Goal: Download file/media

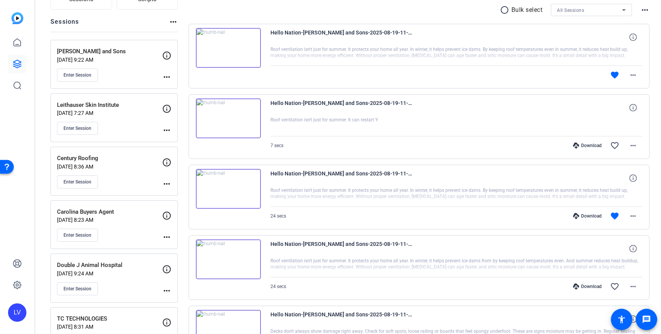
scroll to position [73, 0]
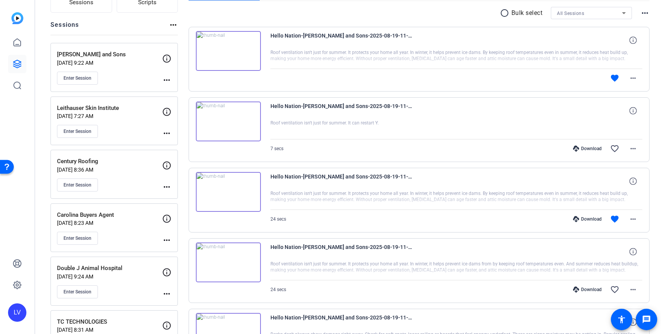
click at [114, 69] on div "[PERSON_NAME] and Sons [DATE] 9:22 AM Enter Session" at bounding box center [109, 67] width 105 height 34
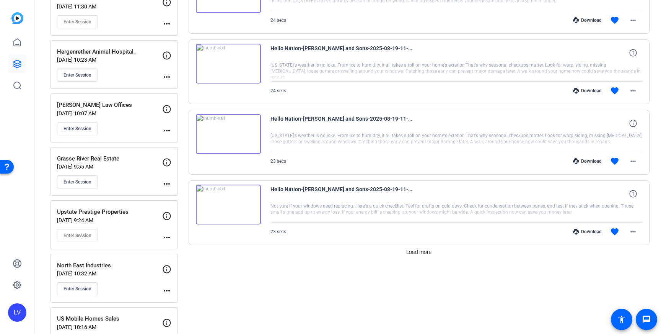
scroll to position [557, 0]
click at [418, 249] on span "Load more" at bounding box center [418, 251] width 25 height 8
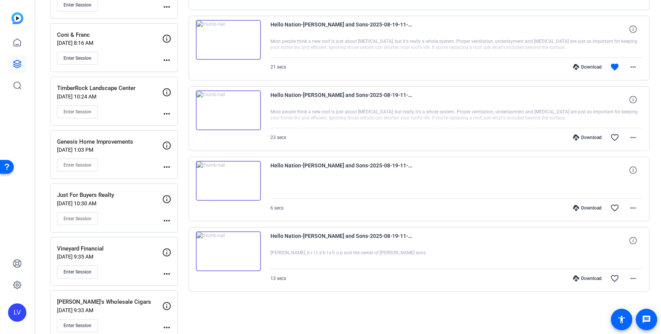
scroll to position [1213, 0]
click at [638, 276] on span at bounding box center [633, 279] width 18 height 18
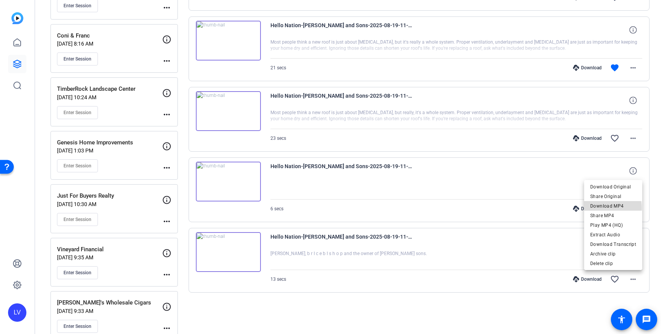
click at [610, 208] on span "Download MP4" at bounding box center [613, 205] width 46 height 9
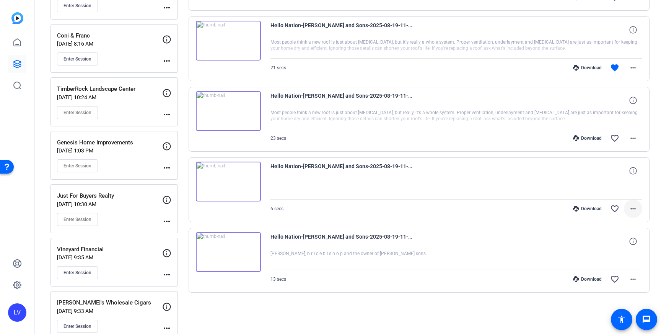
click at [638, 210] on span at bounding box center [633, 208] width 18 height 18
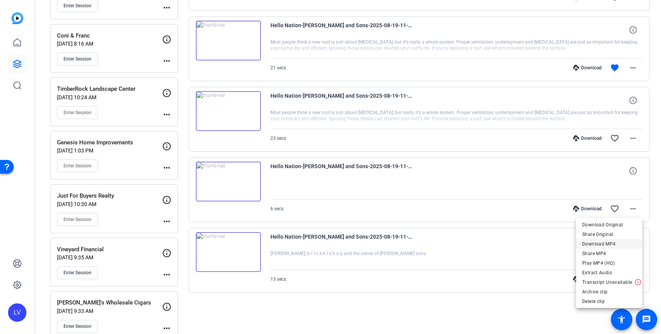
click at [614, 244] on span "Download MP4" at bounding box center [609, 243] width 54 height 9
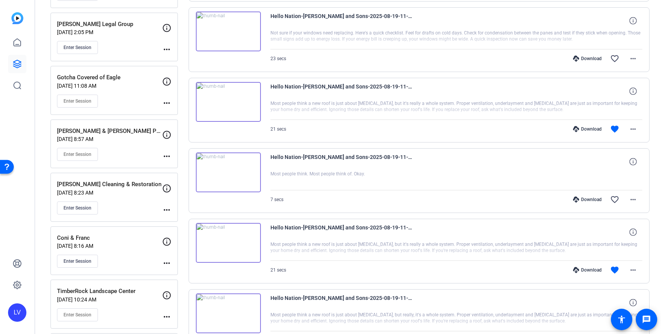
scroll to position [1011, 0]
click at [632, 260] on span at bounding box center [633, 269] width 18 height 18
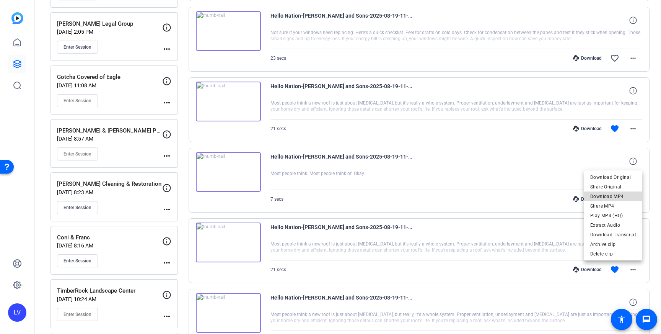
click at [624, 197] on span "Download MP4" at bounding box center [613, 196] width 46 height 9
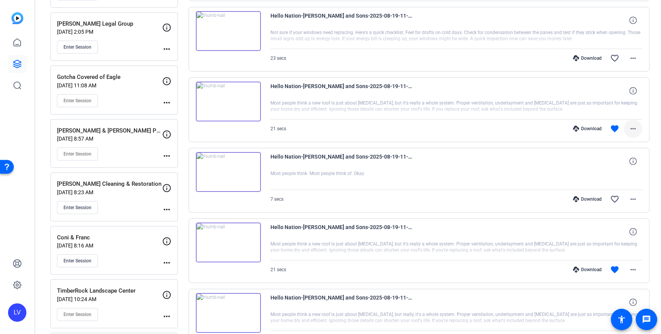
click at [631, 127] on mat-icon "more_horiz" at bounding box center [632, 128] width 9 height 9
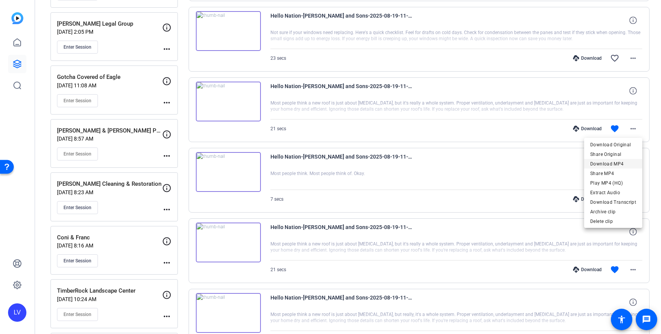
click at [616, 159] on span "Download MP4" at bounding box center [613, 163] width 46 height 9
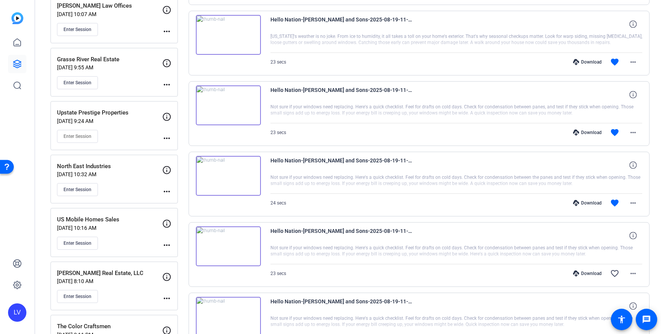
scroll to position [658, 0]
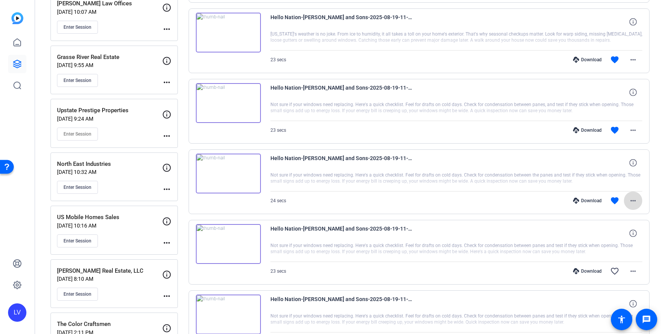
click at [628, 198] on mat-icon "more_horiz" at bounding box center [632, 200] width 9 height 9
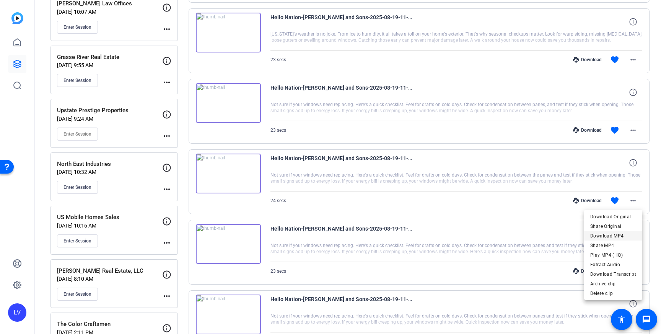
click at [623, 233] on span "Download MP4" at bounding box center [613, 235] width 46 height 9
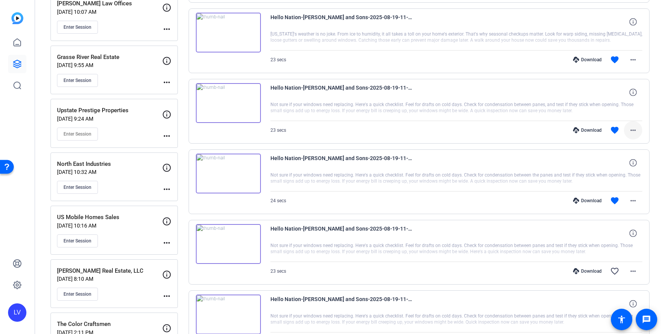
click at [635, 128] on mat-icon "more_horiz" at bounding box center [632, 129] width 9 height 9
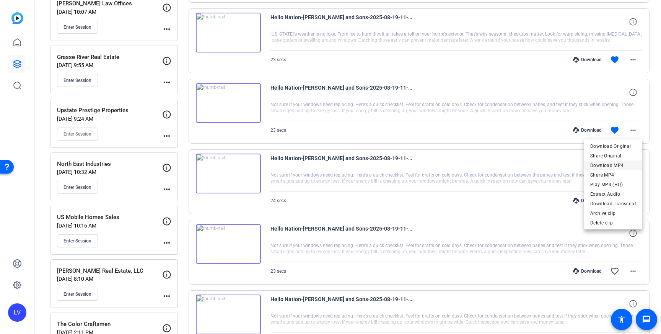
click at [624, 164] on span "Download MP4" at bounding box center [613, 165] width 46 height 9
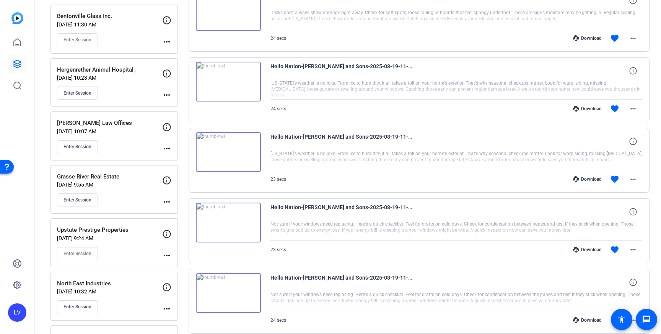
scroll to position [531, 0]
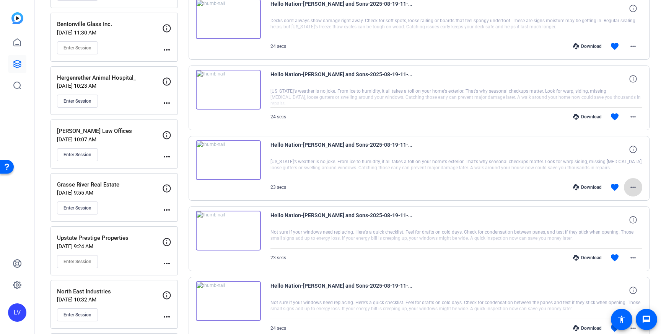
click at [636, 183] on mat-icon "more_horiz" at bounding box center [632, 186] width 9 height 9
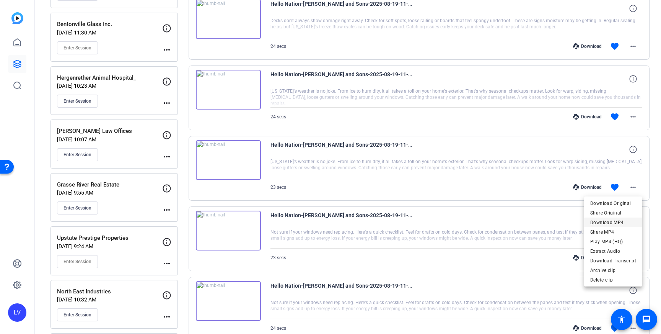
click at [622, 222] on span "Download MP4" at bounding box center [613, 222] width 46 height 9
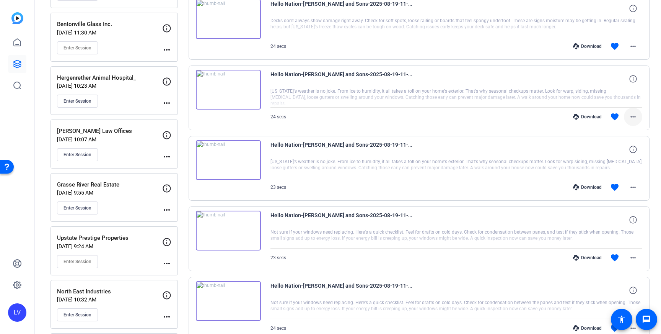
click at [629, 116] on mat-icon "more_horiz" at bounding box center [632, 116] width 9 height 9
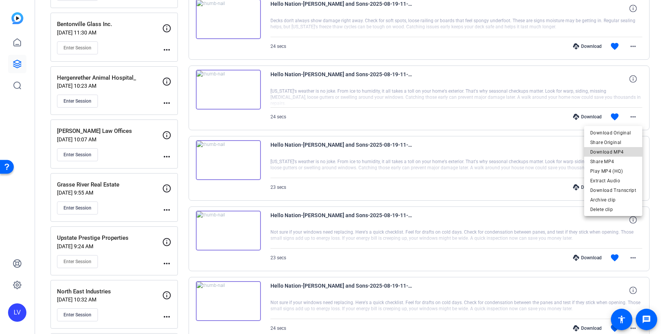
click at [624, 147] on span "Download MP4" at bounding box center [613, 151] width 46 height 9
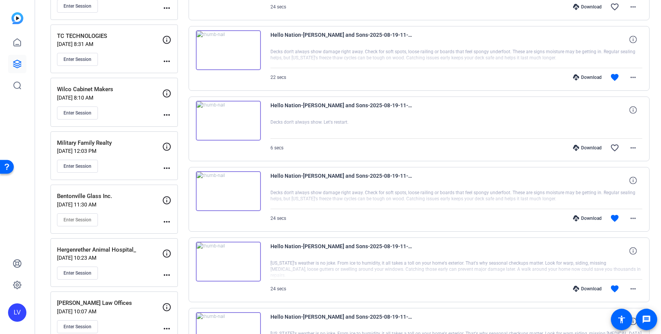
scroll to position [359, 0]
click at [633, 218] on mat-icon "more_horiz" at bounding box center [632, 217] width 9 height 9
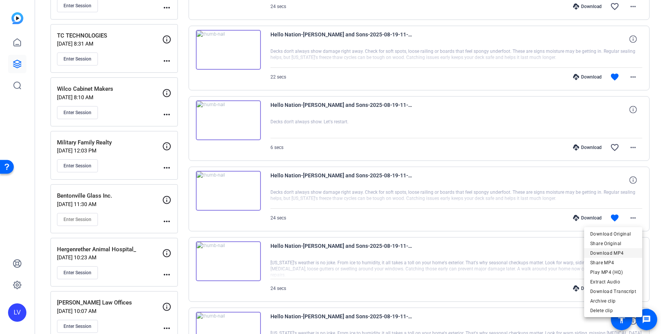
click at [617, 253] on span "Download MP4" at bounding box center [613, 252] width 46 height 9
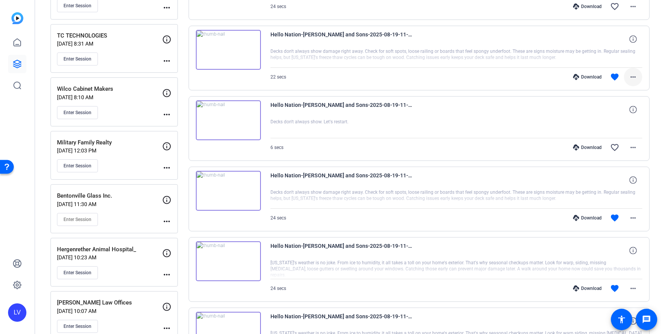
click at [630, 75] on mat-icon "more_horiz" at bounding box center [632, 76] width 9 height 9
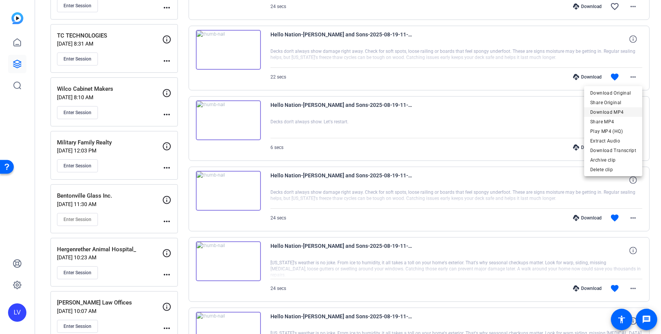
click at [625, 113] on span "Download MP4" at bounding box center [613, 111] width 46 height 9
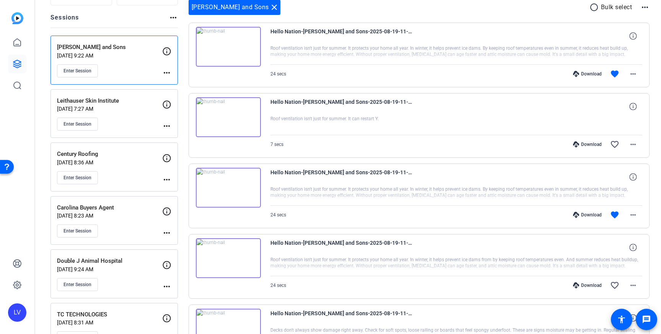
scroll to position [68, 0]
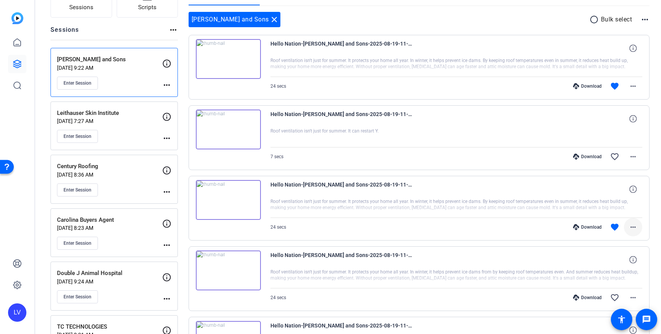
click at [635, 228] on mat-icon "more_horiz" at bounding box center [632, 226] width 9 height 9
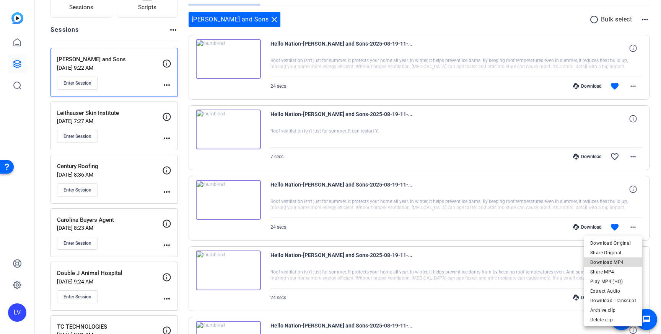
click at [625, 262] on span "Download MP4" at bounding box center [613, 261] width 46 height 9
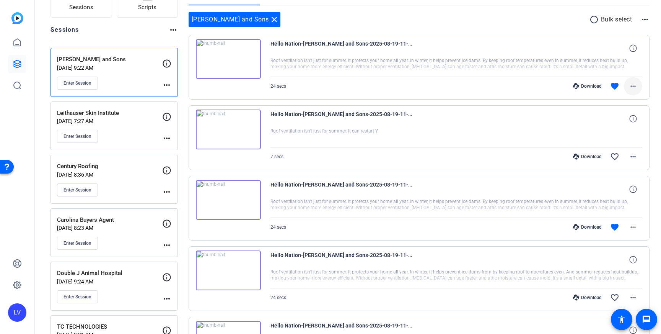
click at [637, 91] on span at bounding box center [633, 86] width 18 height 18
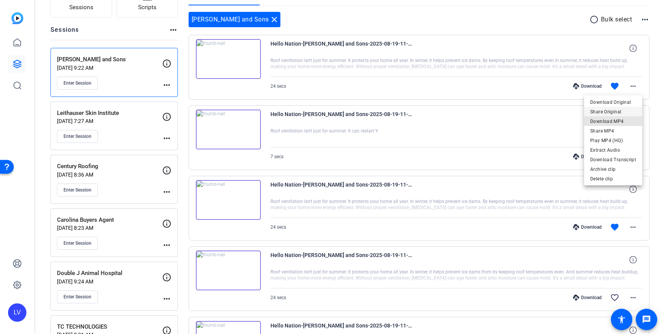
drag, startPoint x: 619, startPoint y: 119, endPoint x: 617, endPoint y: 114, distance: 5.8
click at [619, 119] on span "Download MP4" at bounding box center [613, 121] width 46 height 9
